Goal: Navigation & Orientation: Find specific page/section

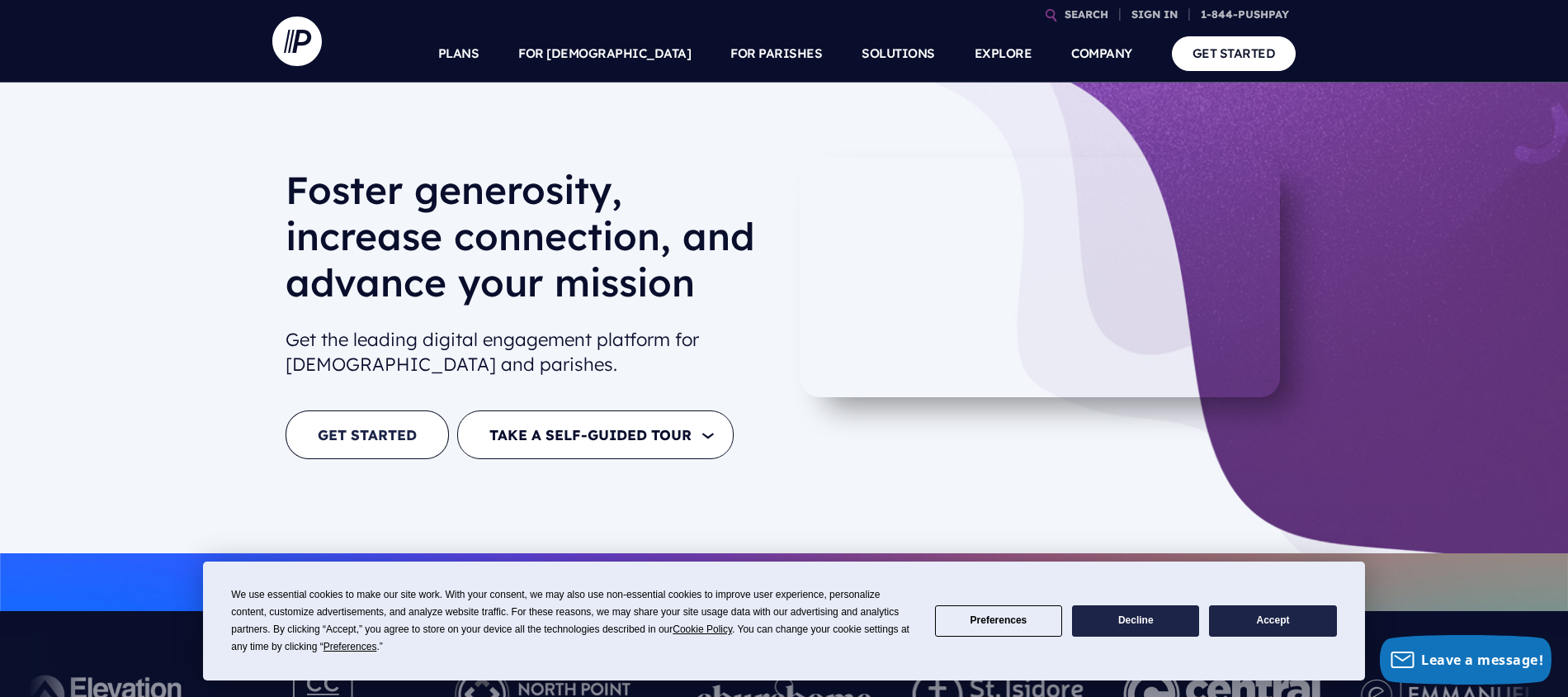
click at [395, 441] on link "GET STARTED" at bounding box center [367, 434] width 163 height 49
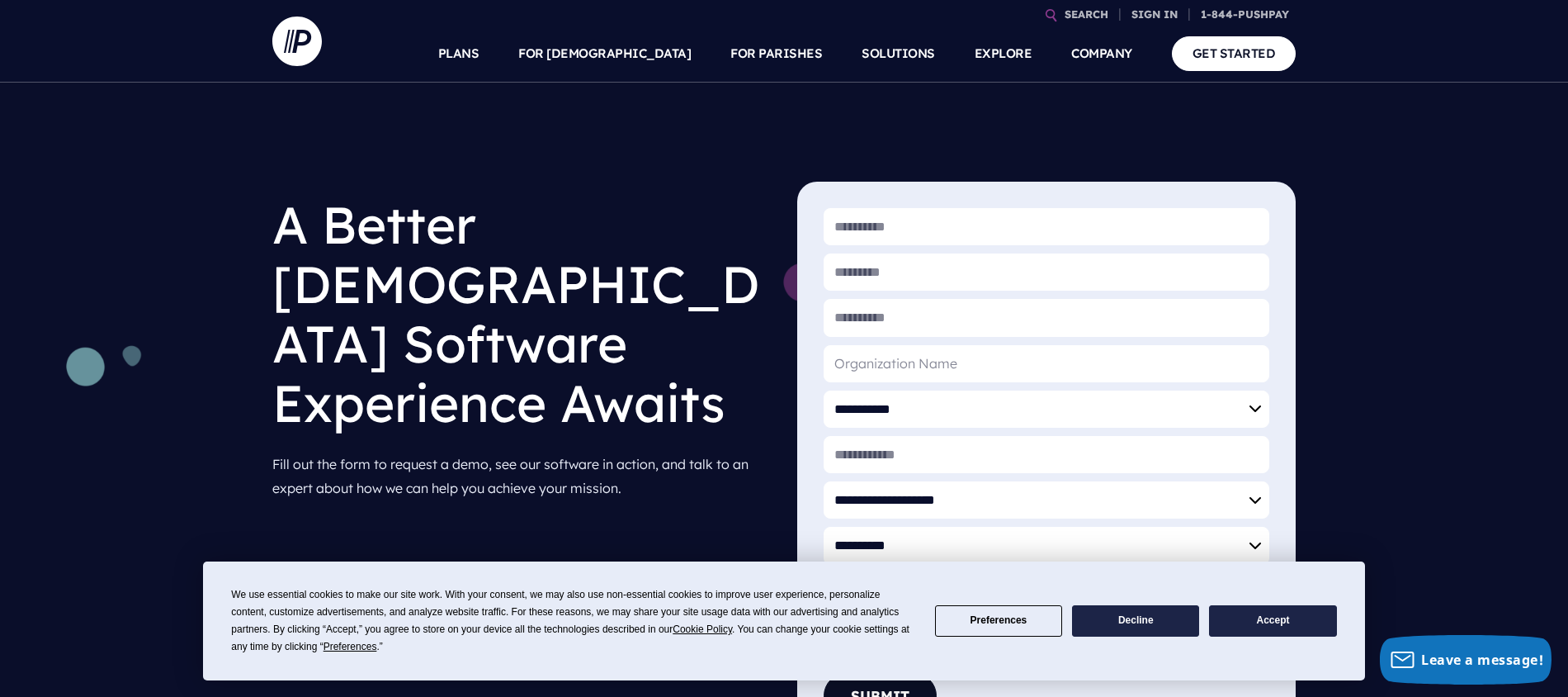
click at [619, 349] on h1 "A Better Church Software Experience Awaits" at bounding box center [522, 314] width 499 height 264
click at [1237, 617] on button "Accept" at bounding box center [1272, 621] width 127 height 32
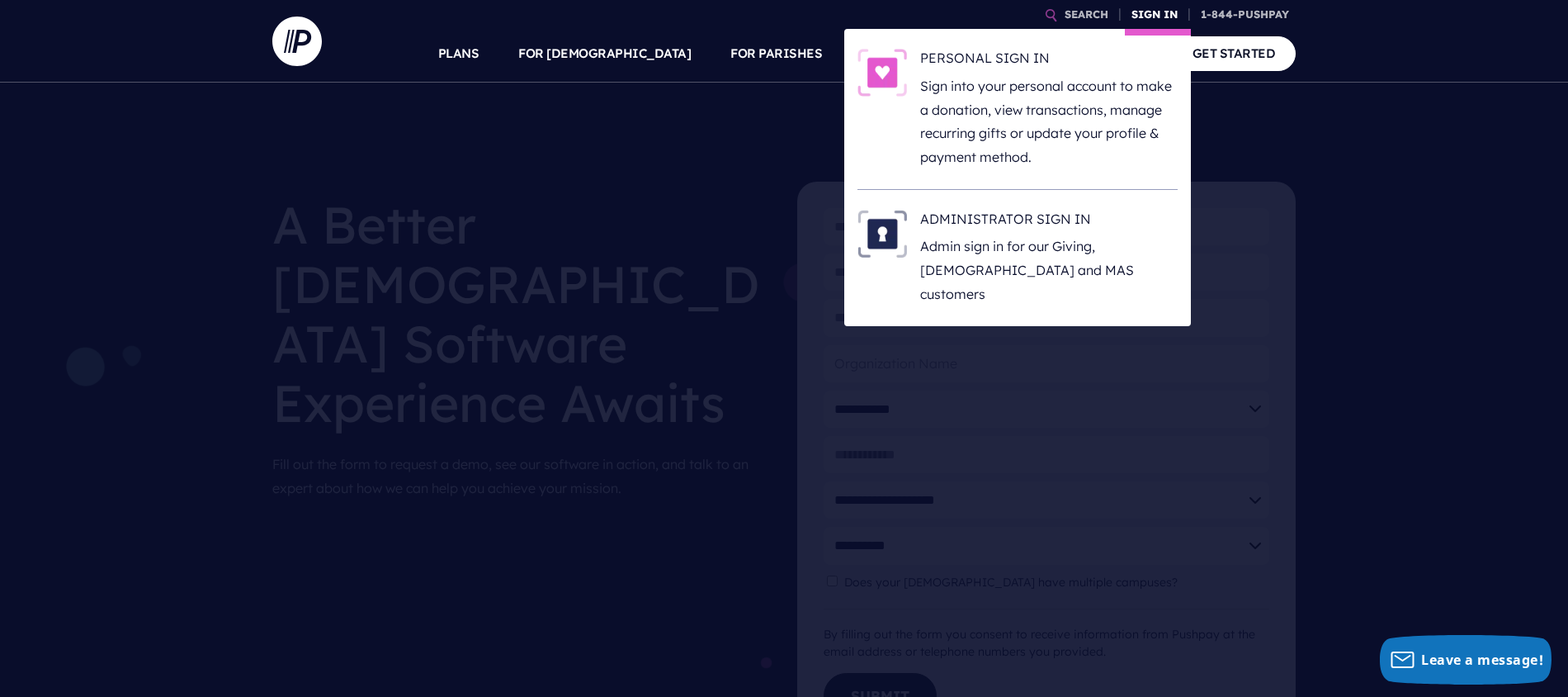
click at [1149, 15] on link "SIGN IN" at bounding box center [1155, 14] width 60 height 29
click at [1149, 6] on link "SIGN IN" at bounding box center [1155, 14] width 60 height 29
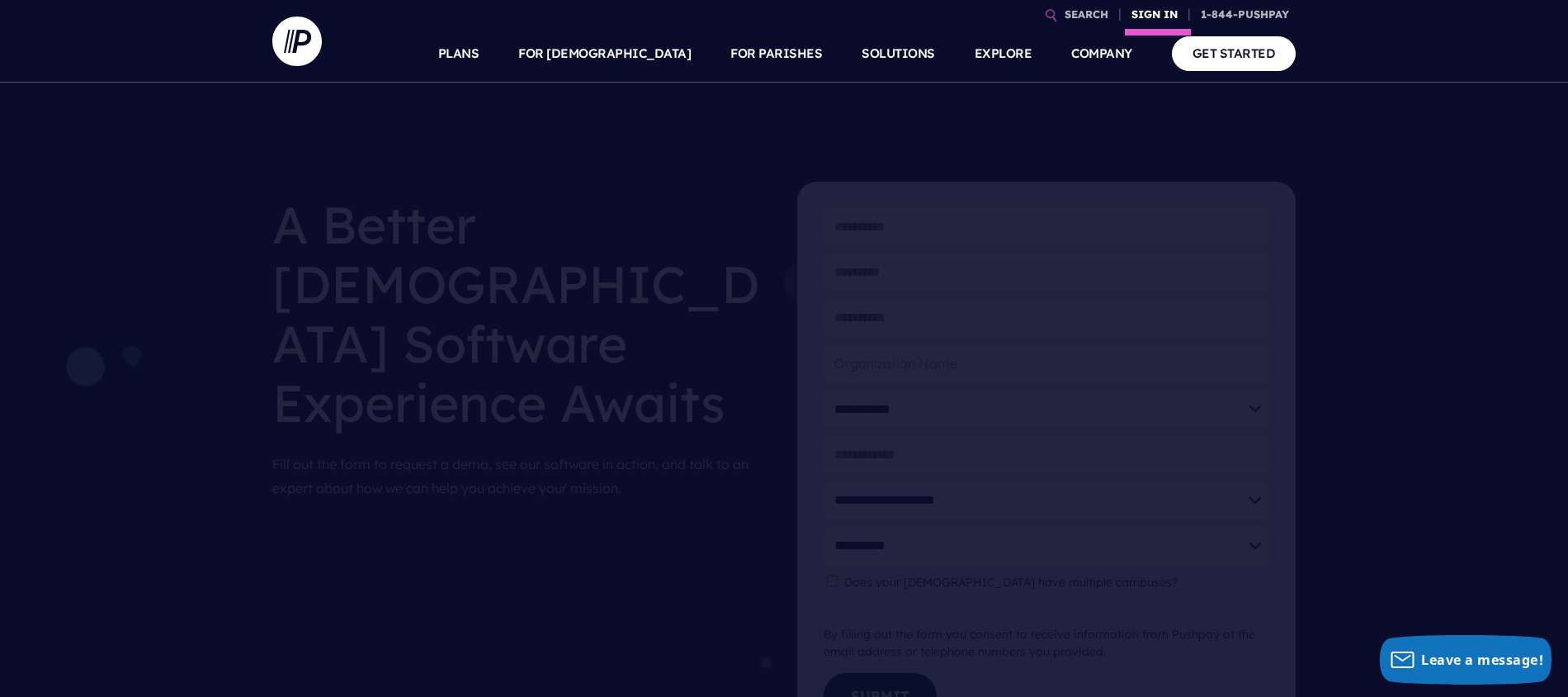
click at [1145, 9] on link "SIGN IN" at bounding box center [1155, 14] width 60 height 29
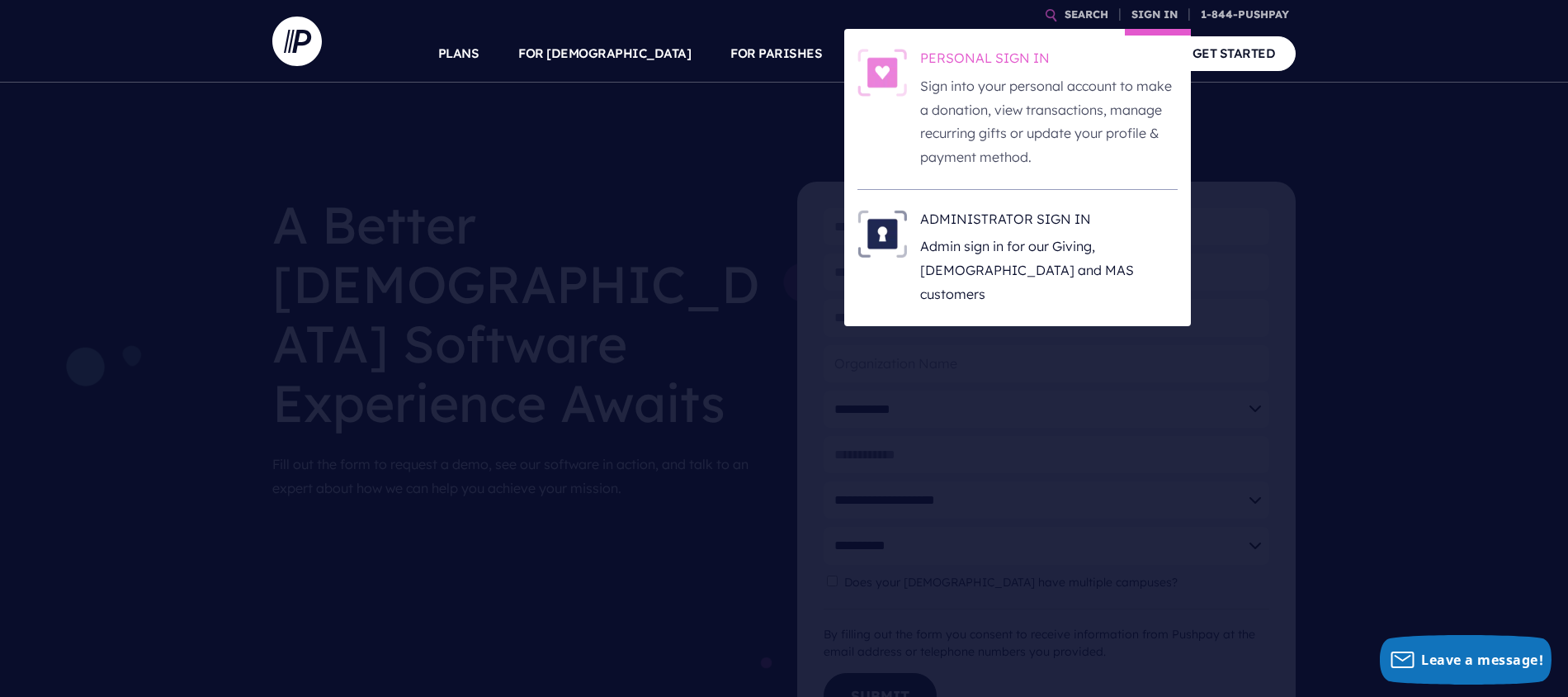
click at [991, 61] on h6 "PERSONAL SIGN IN" at bounding box center [1049, 62] width 257 height 25
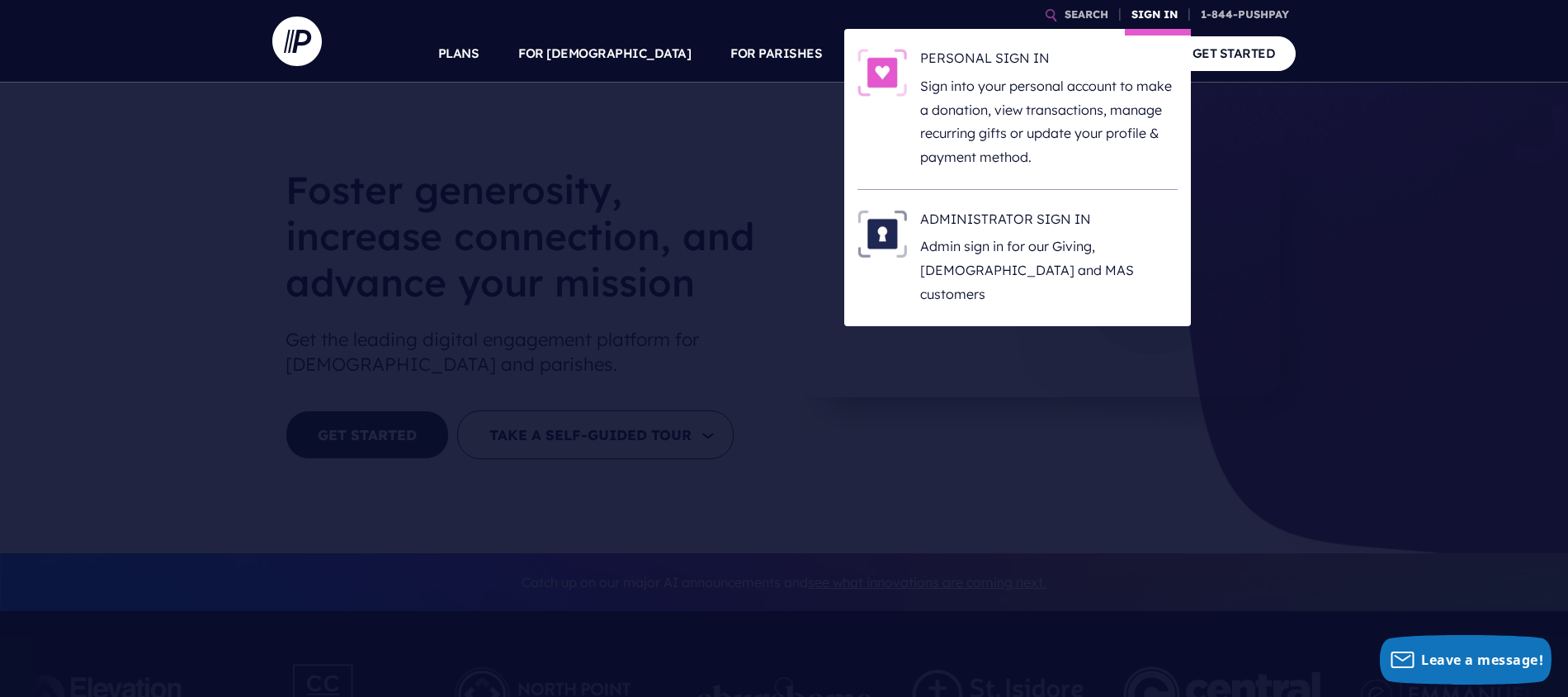
click at [1147, 14] on link "SIGN IN" at bounding box center [1155, 14] width 60 height 29
click at [1143, 23] on link "SIGN IN" at bounding box center [1155, 14] width 60 height 29
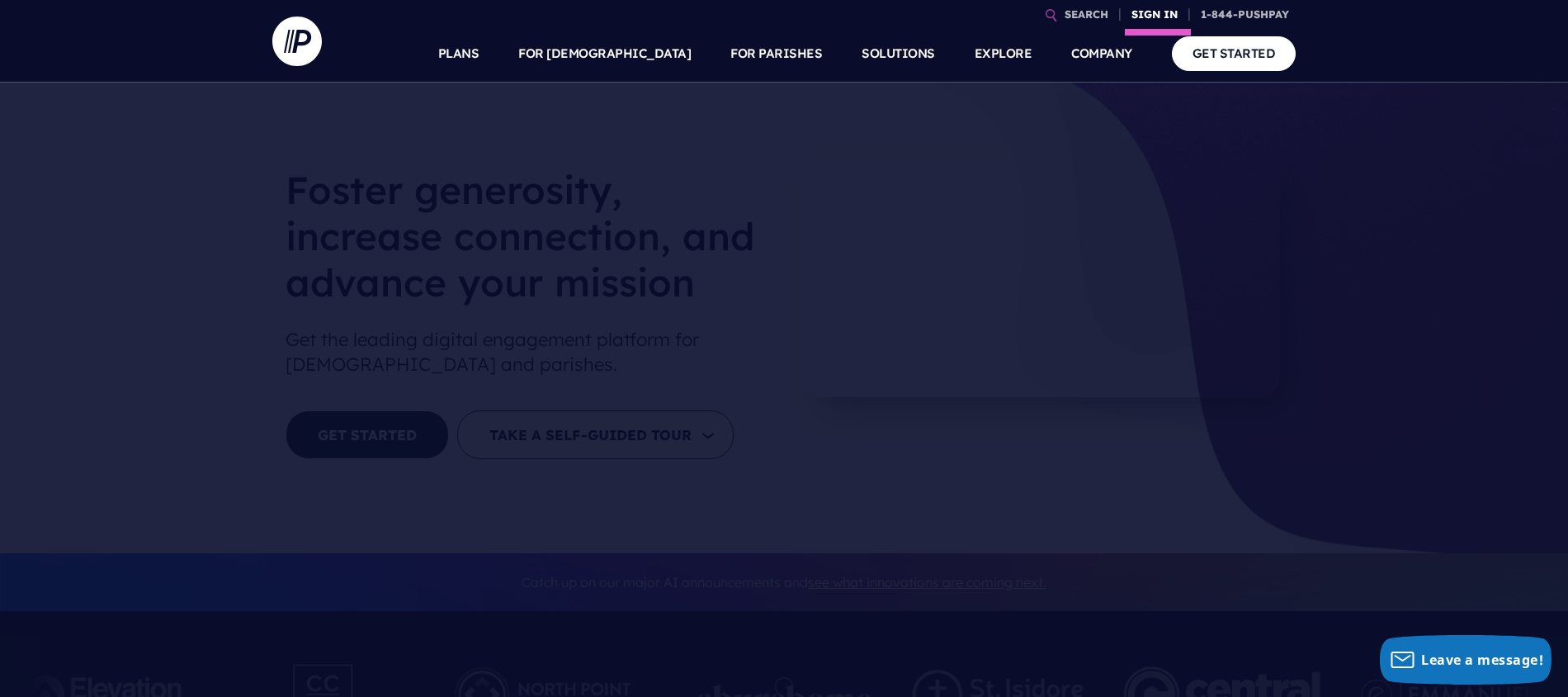
click at [1143, 23] on link "SIGN IN" at bounding box center [1155, 14] width 60 height 29
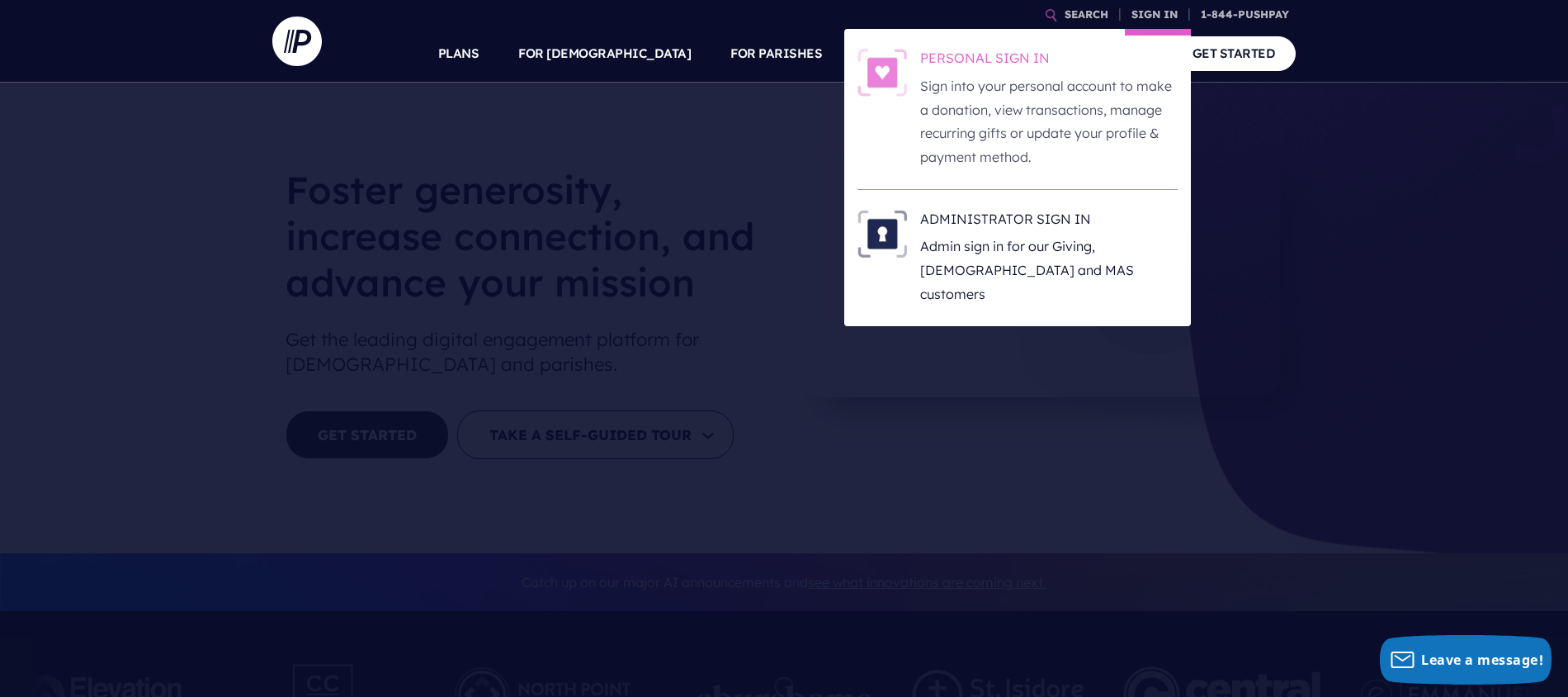
click at [981, 84] on p "Sign into your personal account to make a donation, view transactions, manage r…" at bounding box center [1049, 121] width 257 height 95
